Goal: Navigation & Orientation: Find specific page/section

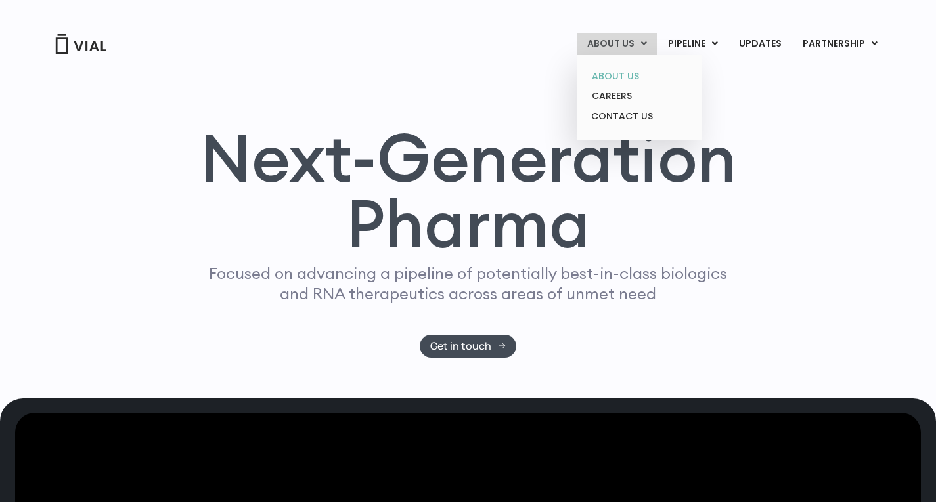
click at [620, 78] on link "ABOUT US" at bounding box center [638, 76] width 115 height 20
